Goal: Transaction & Acquisition: Download file/media

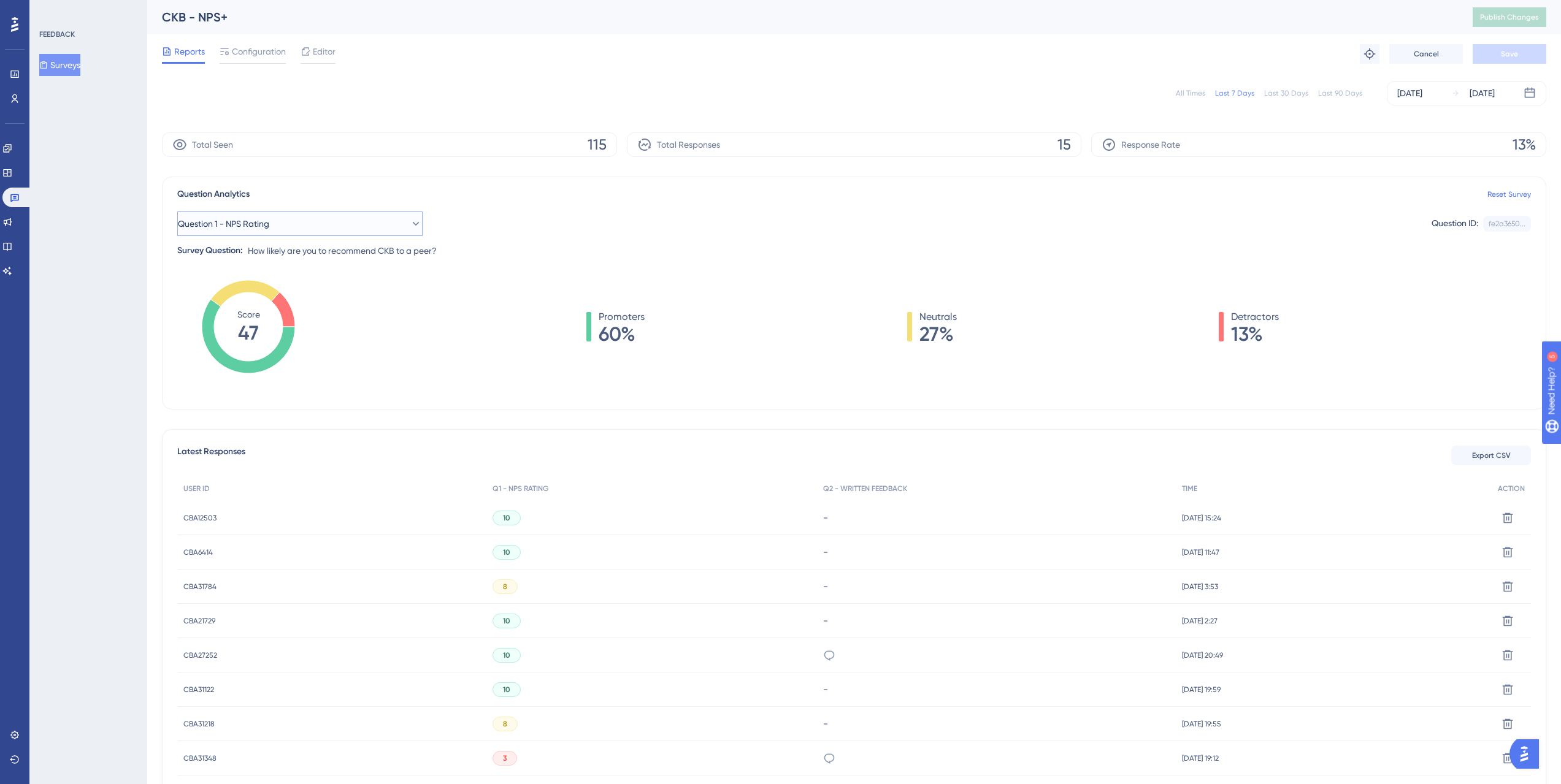
click at [282, 224] on button "Question 1 - NPS Rating" at bounding box center [300, 224] width 245 height 25
click at [543, 230] on div "Question 1 - NPS Rating Question 1 - NPS Rating Question 1 - NPS Rating Questio…" at bounding box center [854, 224] width 1354 height 25
click at [281, 313] on icon at bounding box center [283, 310] width 24 height 34
click at [281, 313] on icon at bounding box center [283, 310] width 24 height 34
click at [1224, 318] on div "Detractors 13%" at bounding box center [1249, 327] width 60 height 34
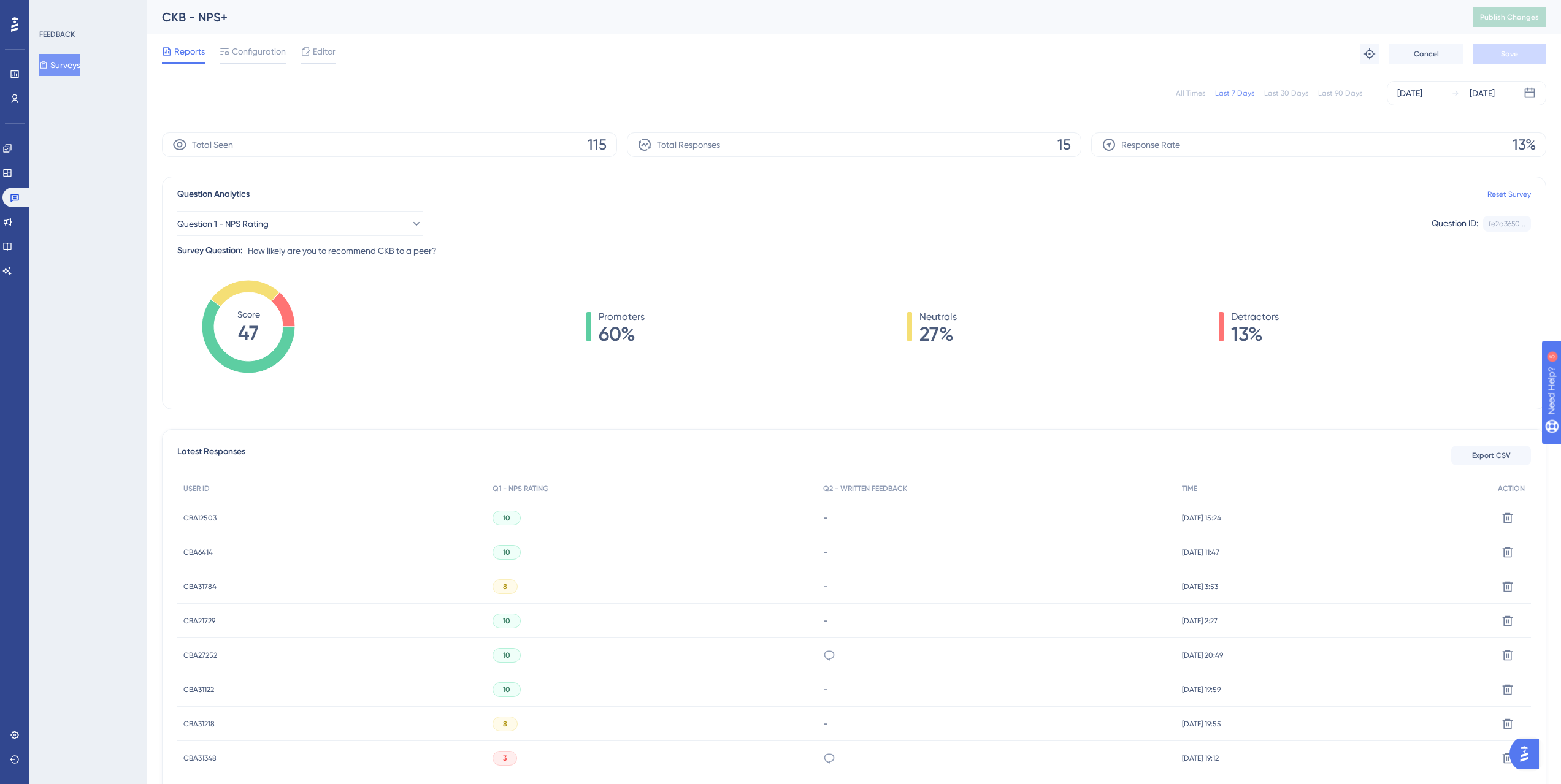
click at [1224, 319] on div "Detractors 13%" at bounding box center [1249, 327] width 60 height 34
click at [1223, 319] on div "Detractors 13%" at bounding box center [1249, 327] width 60 height 34
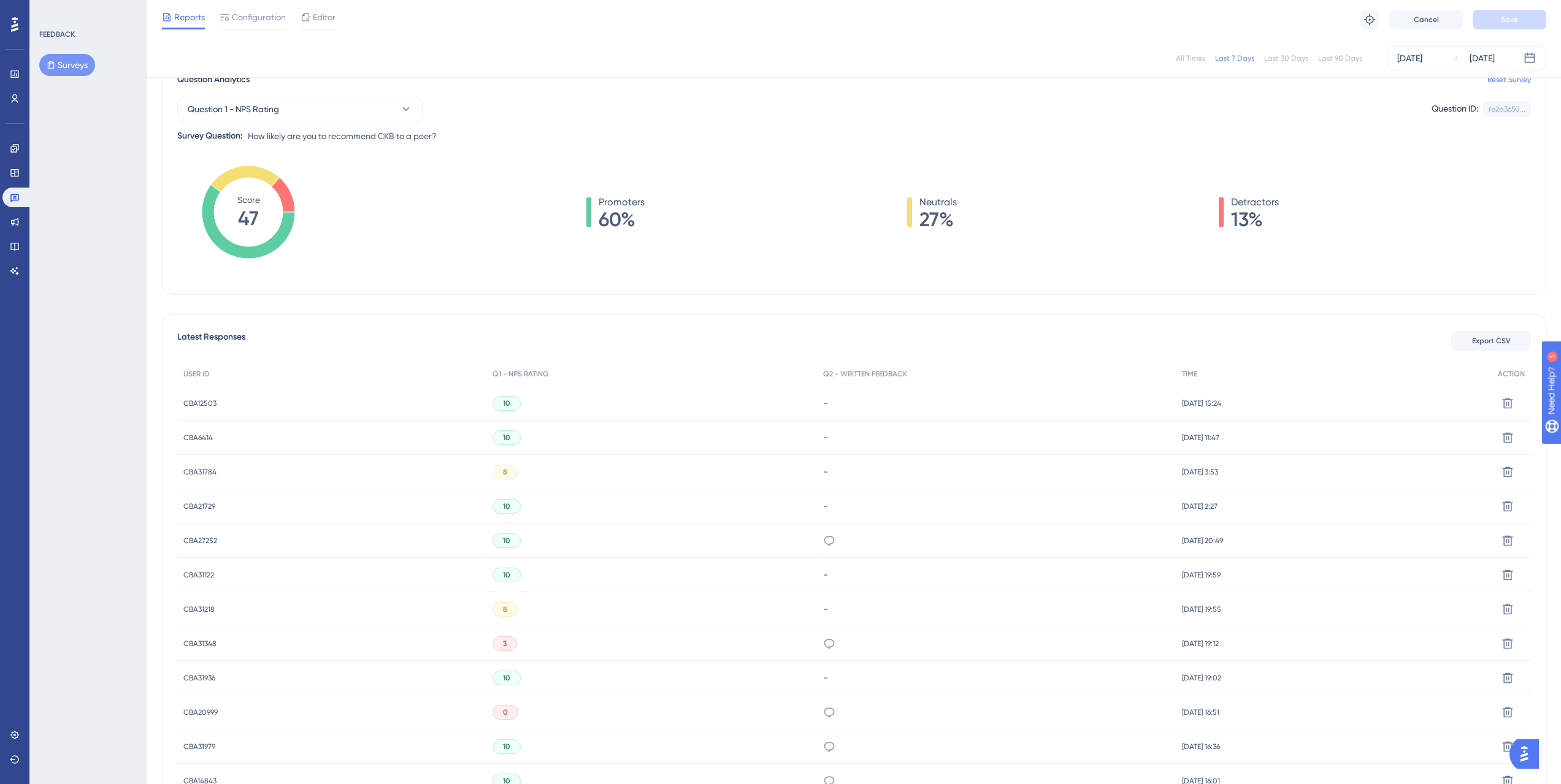
scroll to position [135, 0]
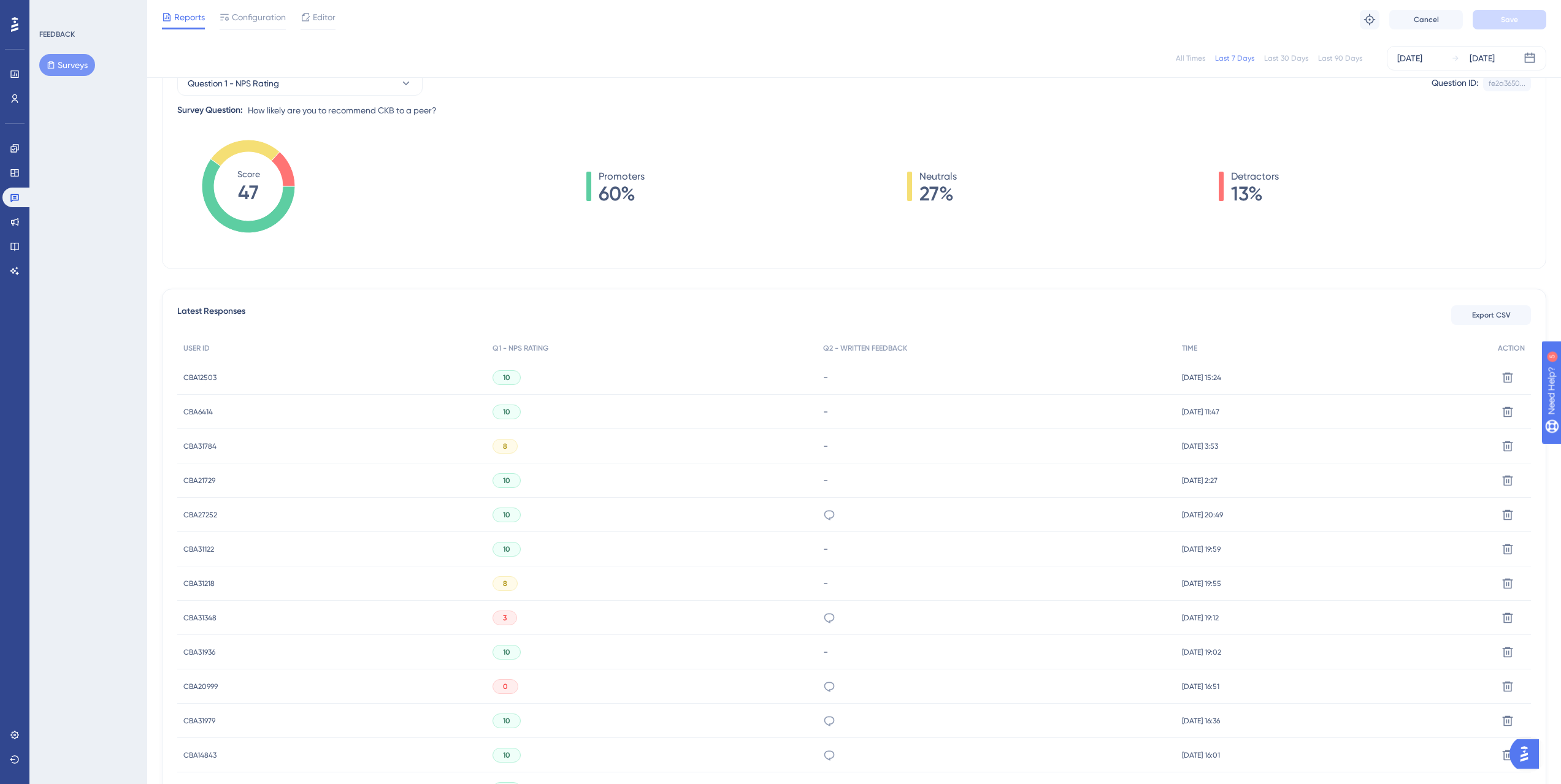
click at [503, 447] on span "8" at bounding box center [505, 446] width 4 height 10
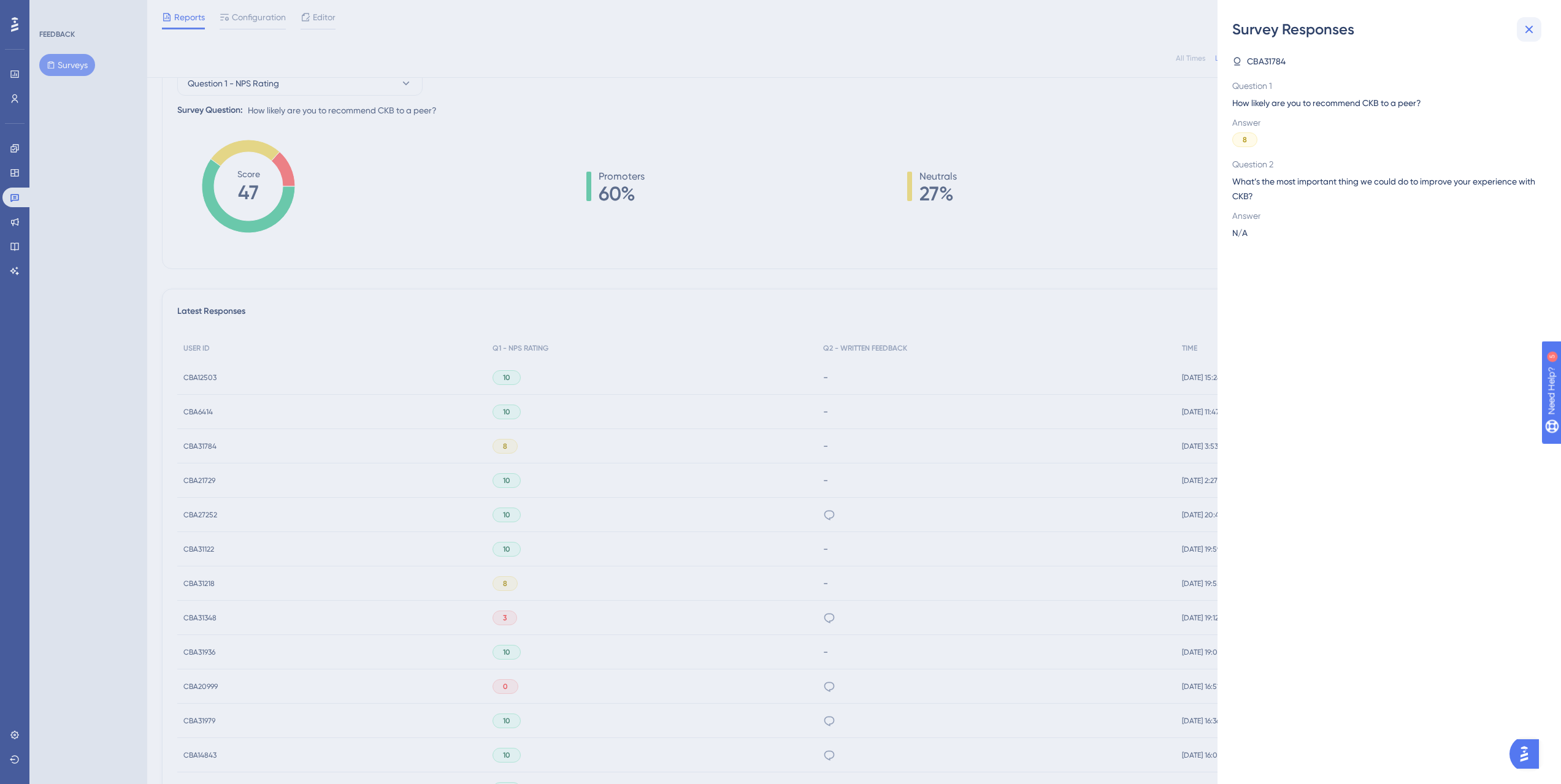
click at [1535, 30] on icon at bounding box center [1529, 30] width 15 height 15
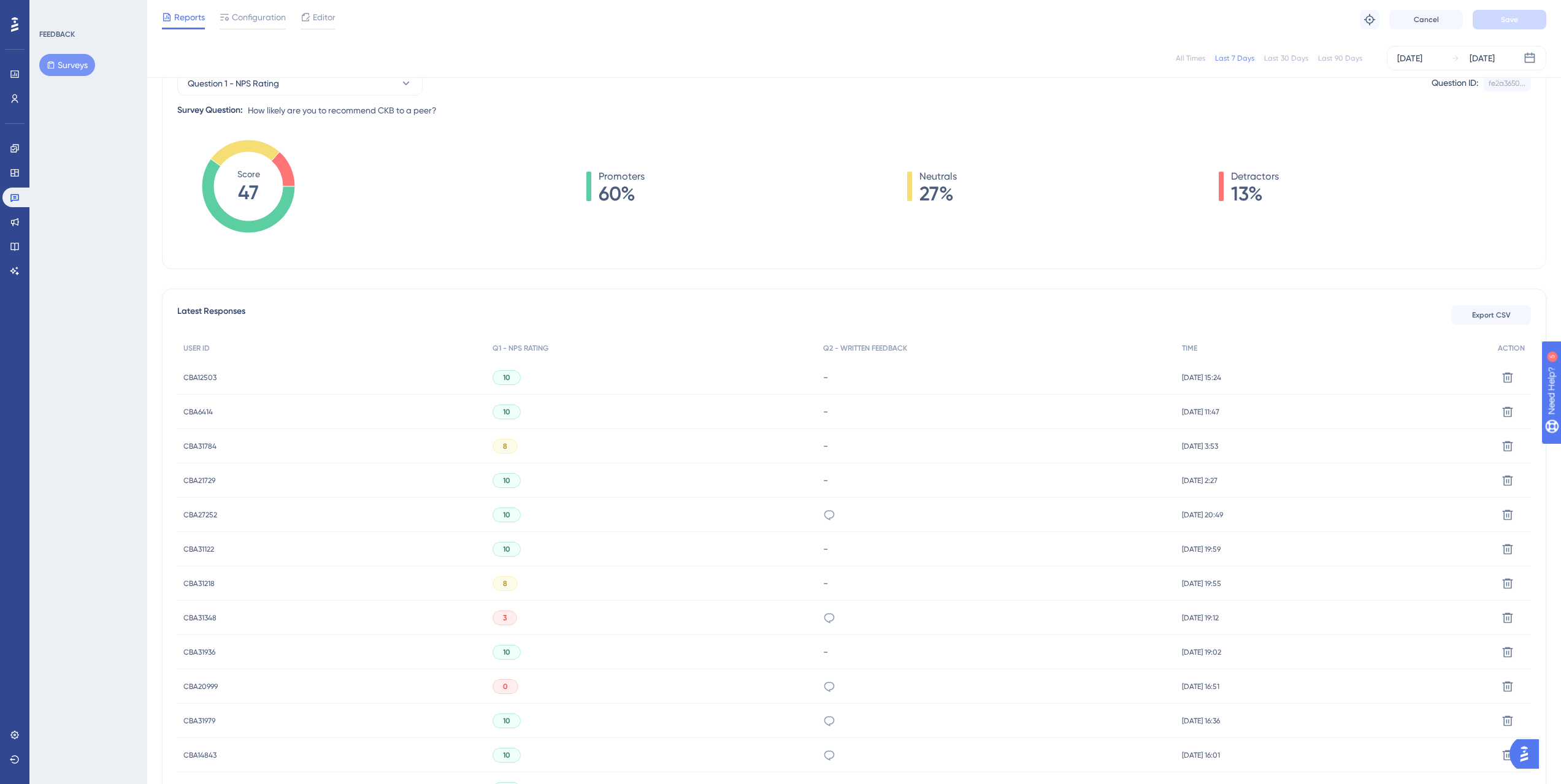
click at [504, 584] on div "8" at bounding box center [505, 584] width 25 height 15
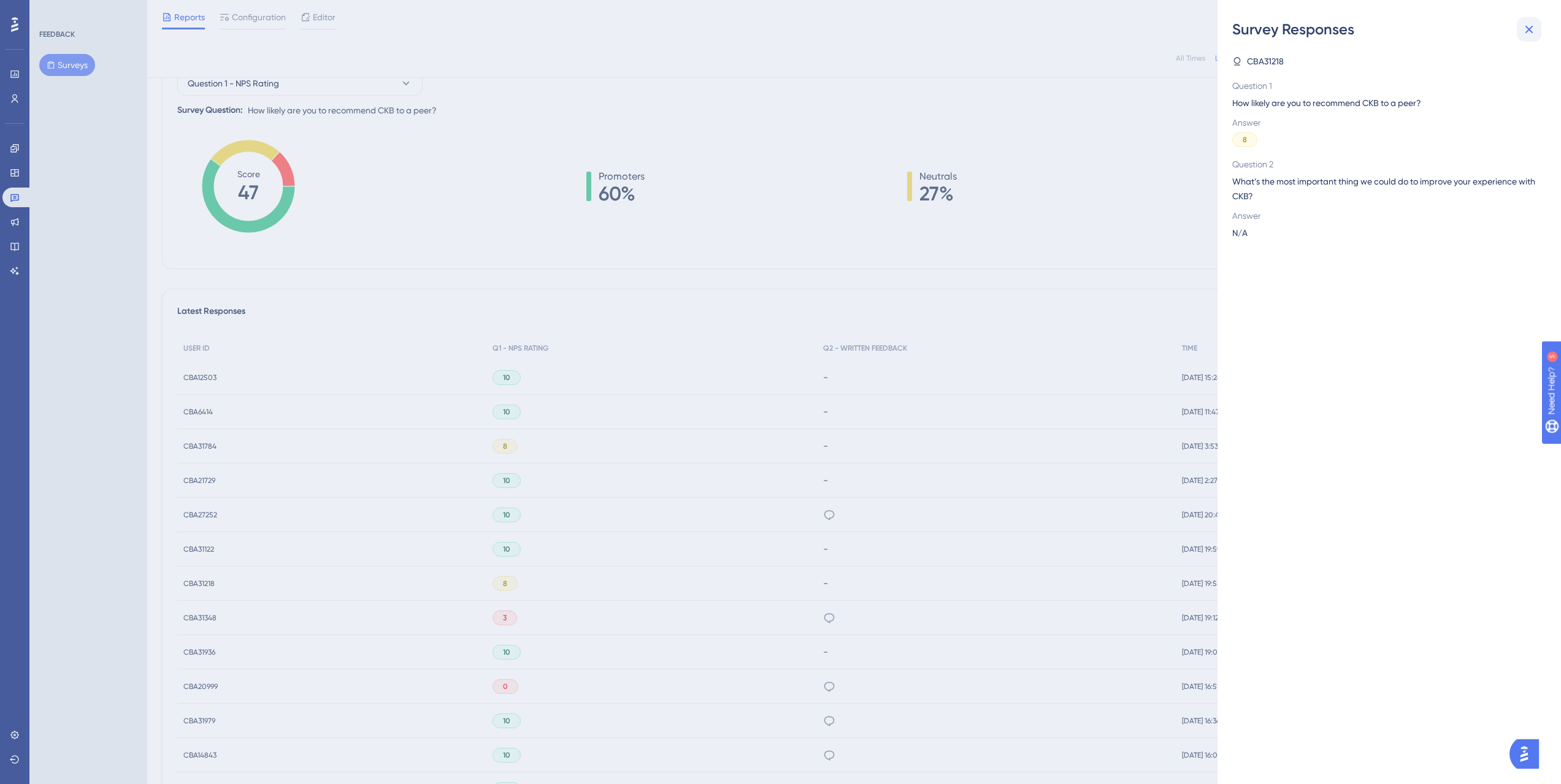
click at [1532, 28] on icon at bounding box center [1529, 30] width 15 height 15
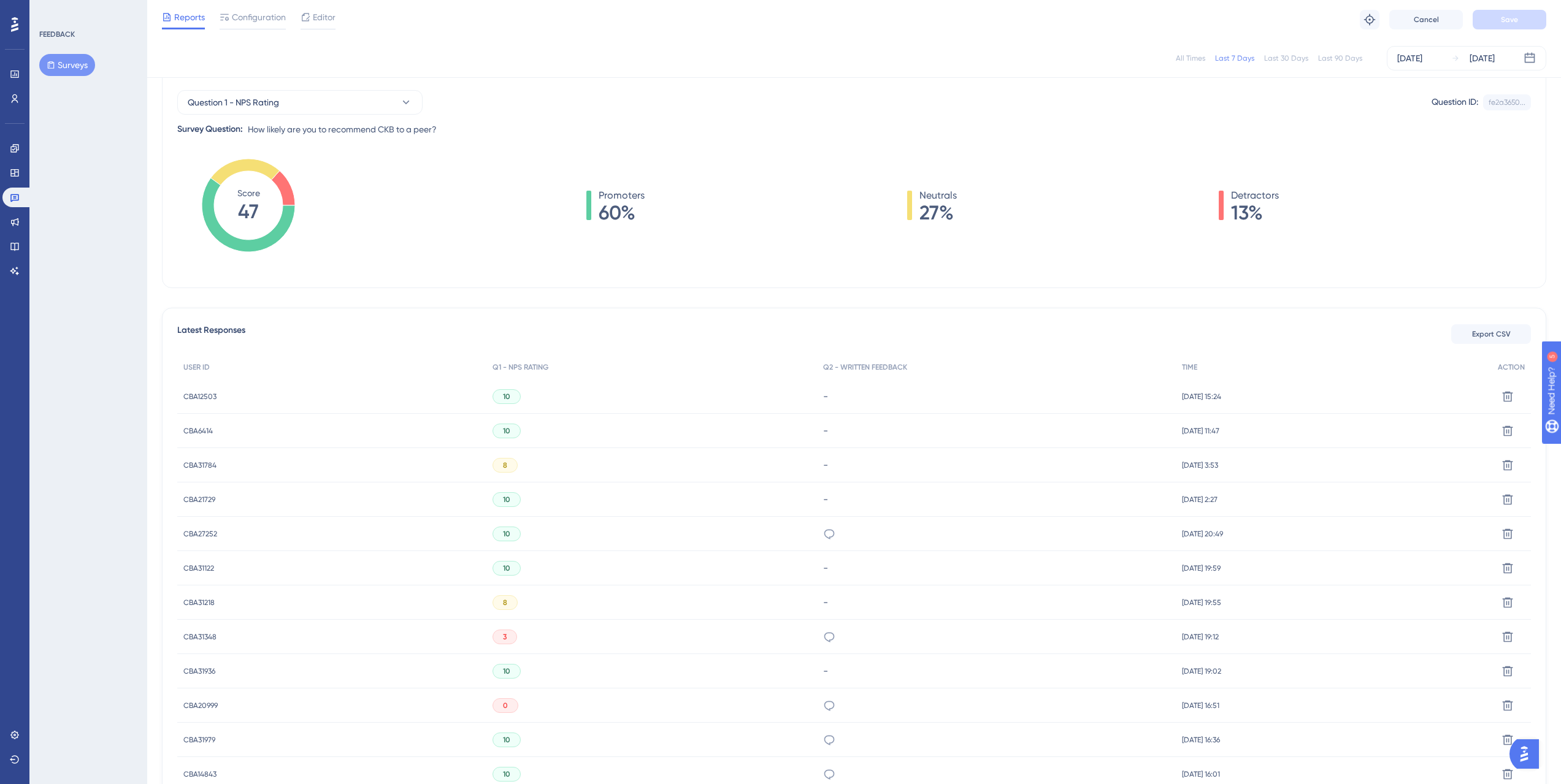
scroll to position [119, 0]
click at [266, 220] on icon "Score 47" at bounding box center [248, 203] width 94 height 94
click at [251, 205] on tspan "47" at bounding box center [248, 209] width 21 height 23
click at [278, 193] on icon "Score 47" at bounding box center [248, 203] width 94 height 94
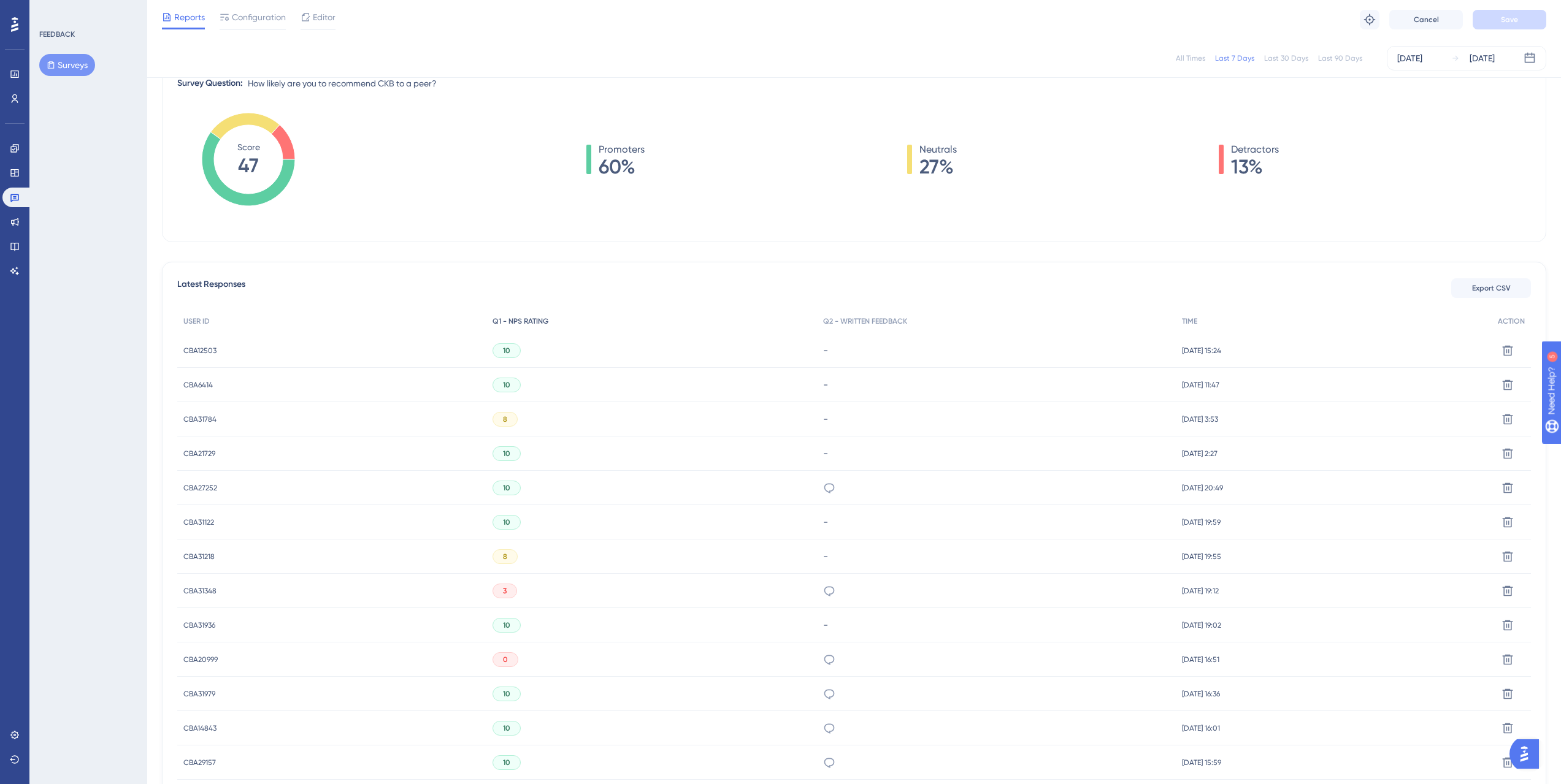
scroll to position [138, 0]
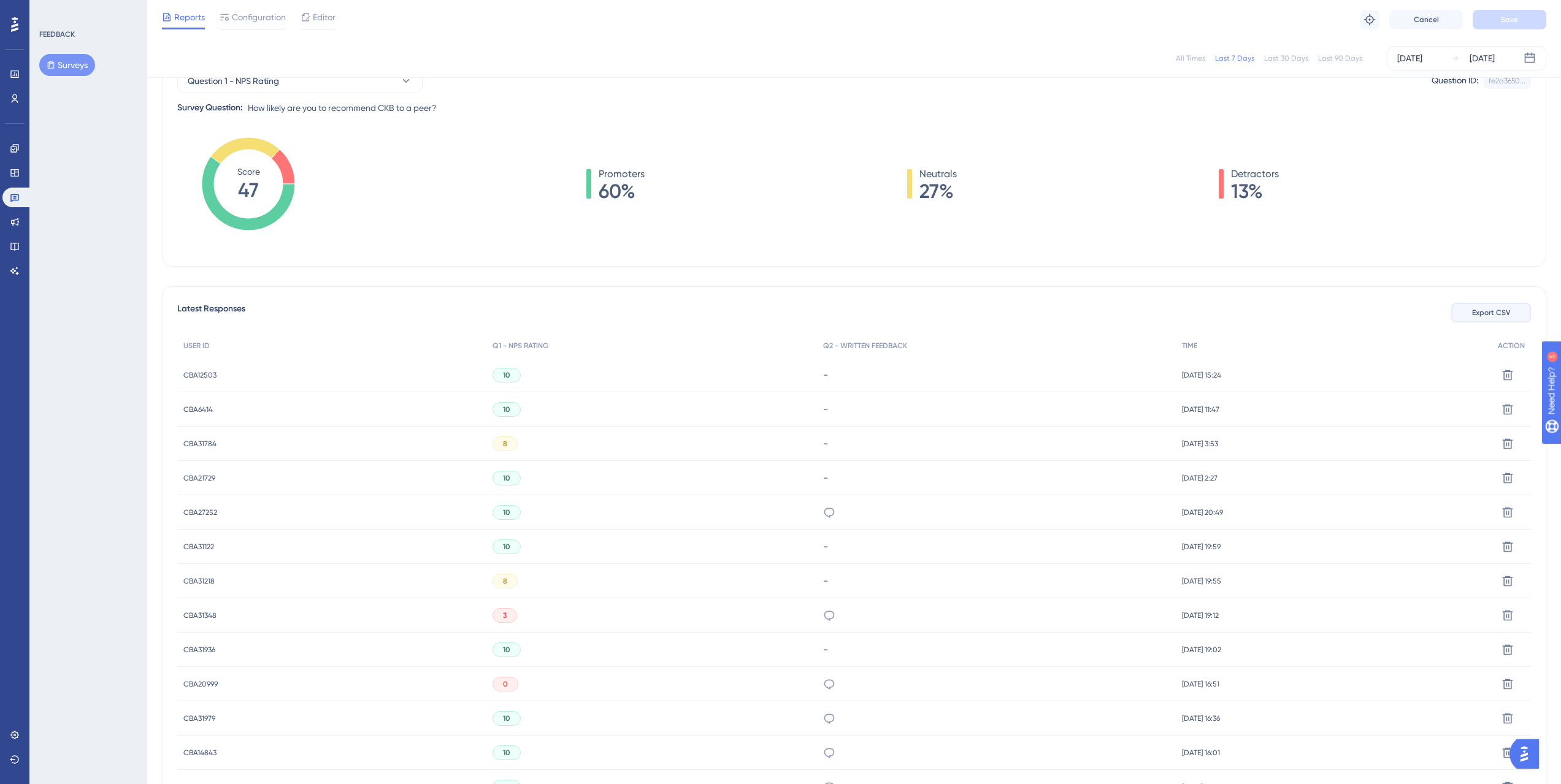
click at [1496, 318] on button "Export CSV" at bounding box center [1491, 313] width 80 height 19
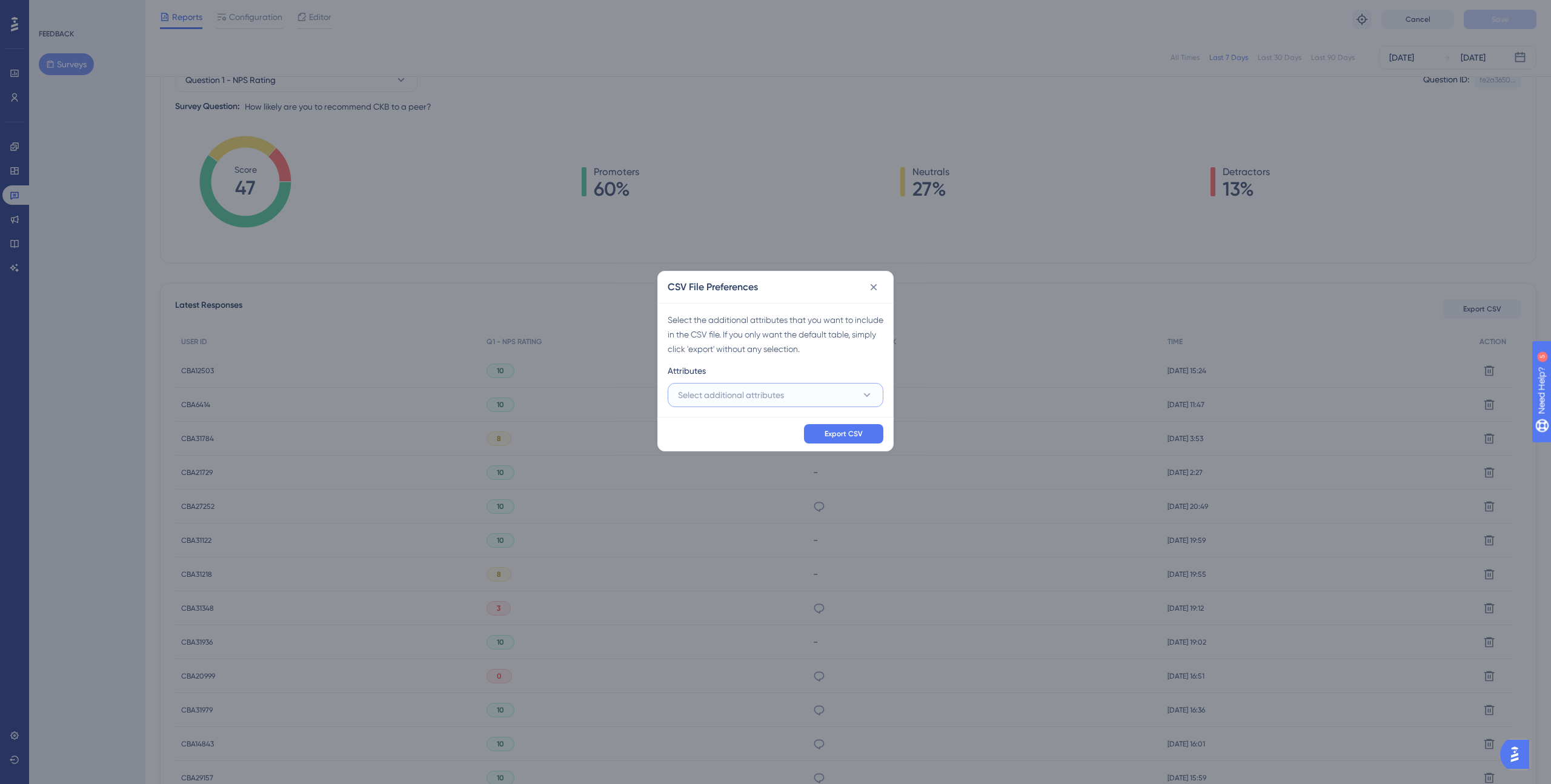
click at [840, 403] on button "Select additional attributes" at bounding box center [776, 395] width 216 height 24
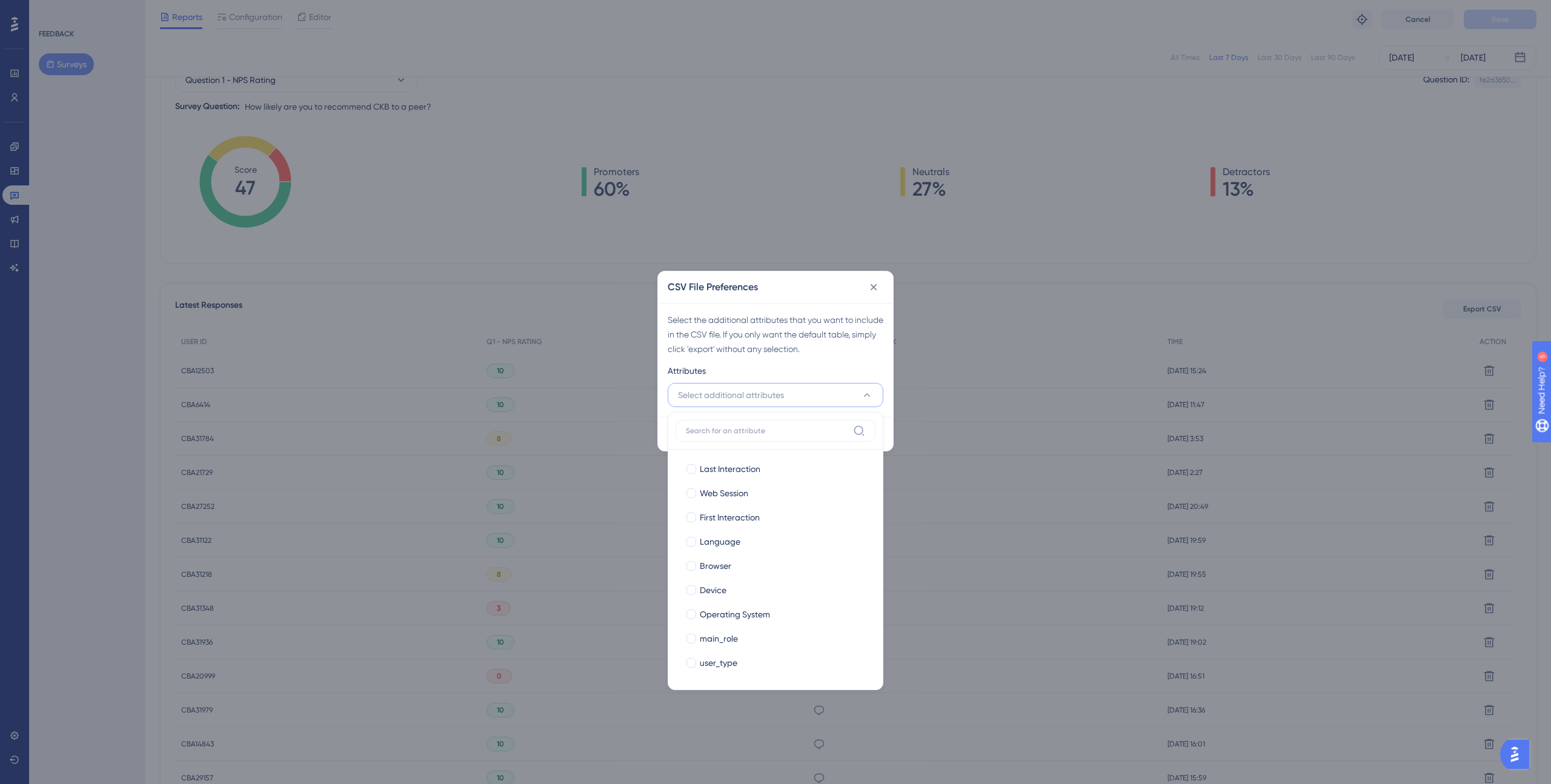
click at [840, 403] on button "Select additional attributes" at bounding box center [776, 395] width 216 height 24
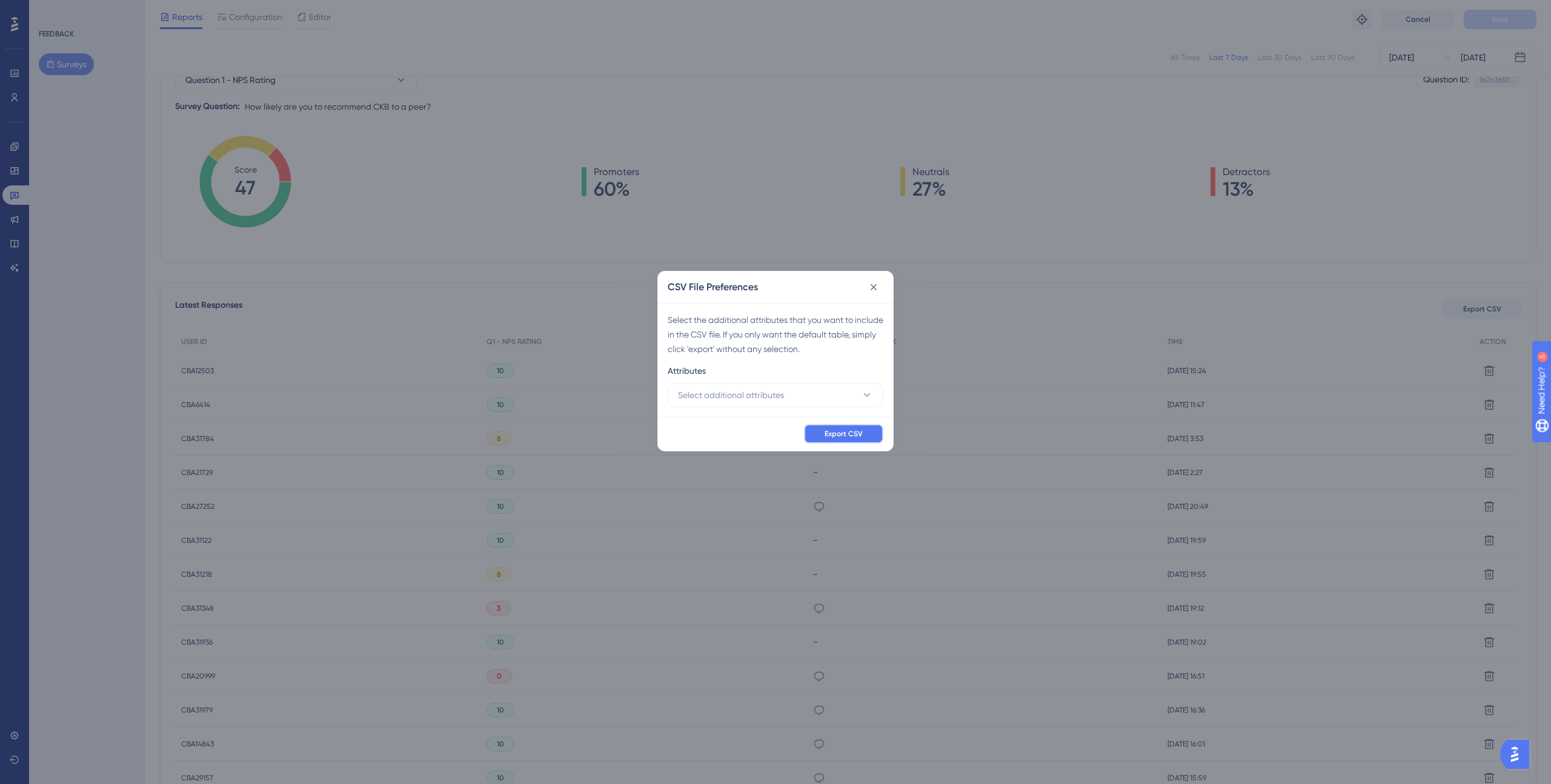
click at [843, 435] on span "Export CSV" at bounding box center [844, 433] width 38 height 10
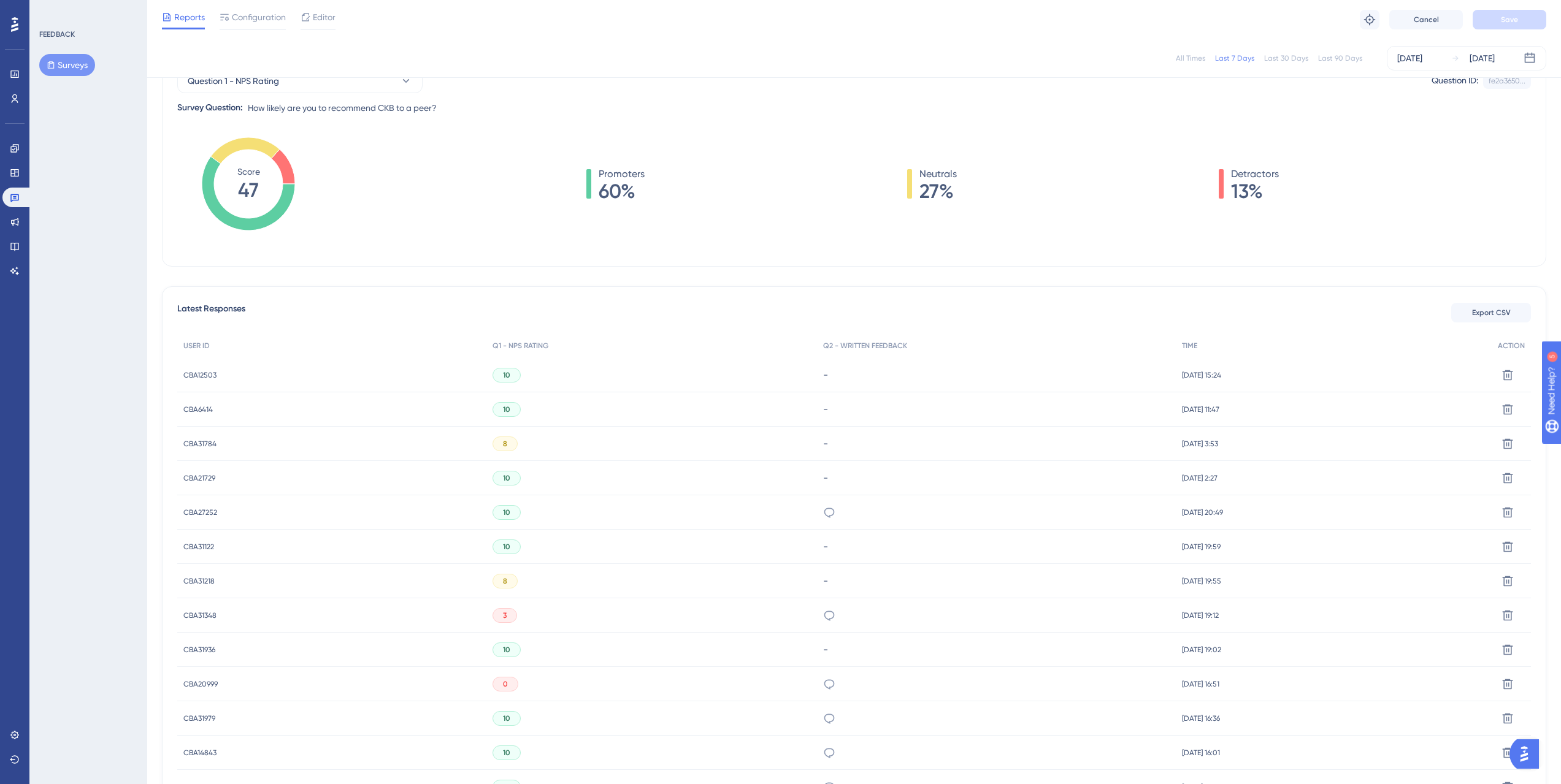
click at [440, 209] on div "Promoters 60% Neutrals 27% Detractors 13%" at bounding box center [932, 196] width 1197 height 123
click at [1452, 159] on div "Promoters 60% Neutrals 27% Detractors 13%" at bounding box center [932, 196] width 1197 height 123
click at [626, 46] on div "All Times Last 7 Days Last 30 Days Last 90 Days [DATE] [DATE]" at bounding box center [854, 58] width 1384 height 25
